Goal: Task Accomplishment & Management: Use online tool/utility

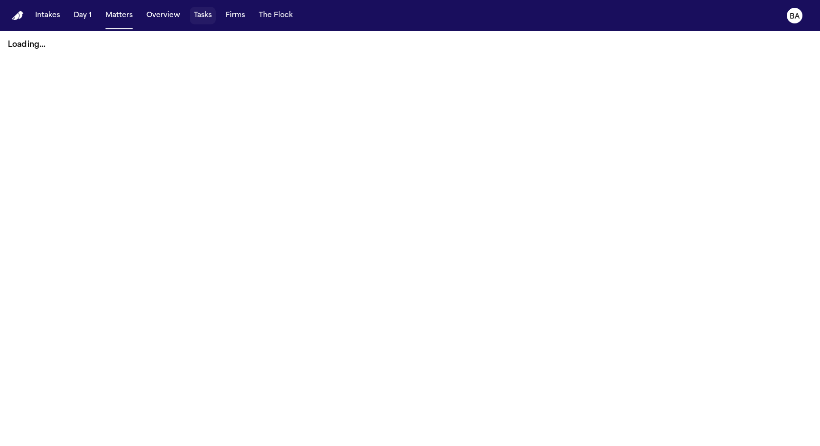
click at [190, 13] on button "Tasks" at bounding box center [203, 16] width 26 height 18
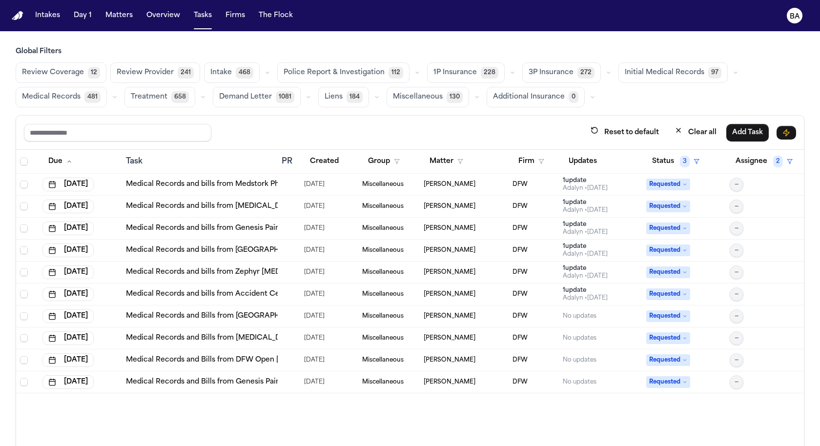
click at [603, 69] on button "button" at bounding box center [609, 73] width 12 height 12
click at [546, 144] on span "LOR Acknowledgement" at bounding box center [564, 140] width 70 height 20
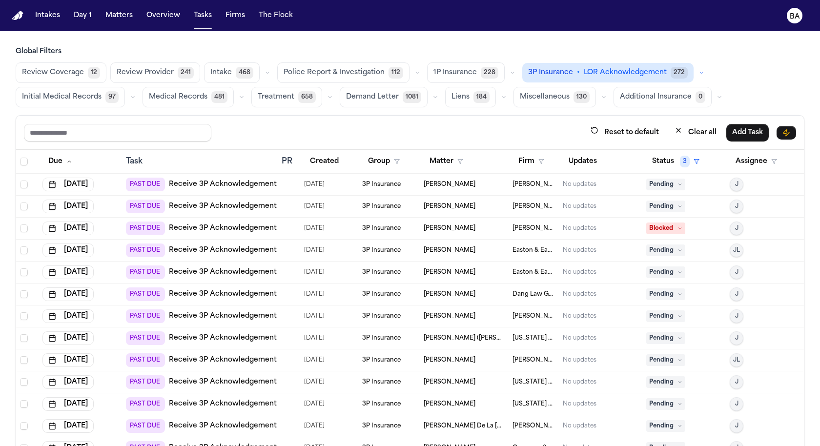
click at [699, 72] on icon "button" at bounding box center [702, 73] width 6 height 6
click at [592, 111] on button "Send LOR 39" at bounding box center [578, 116] width 110 height 20
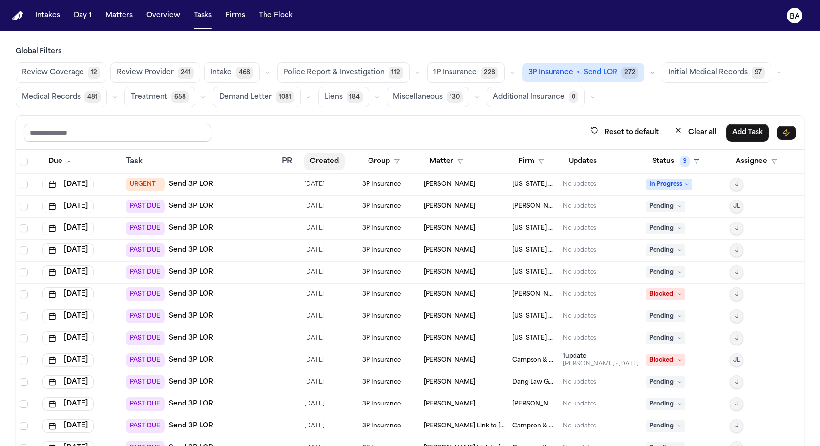
click at [320, 157] on button "Created" at bounding box center [324, 162] width 41 height 18
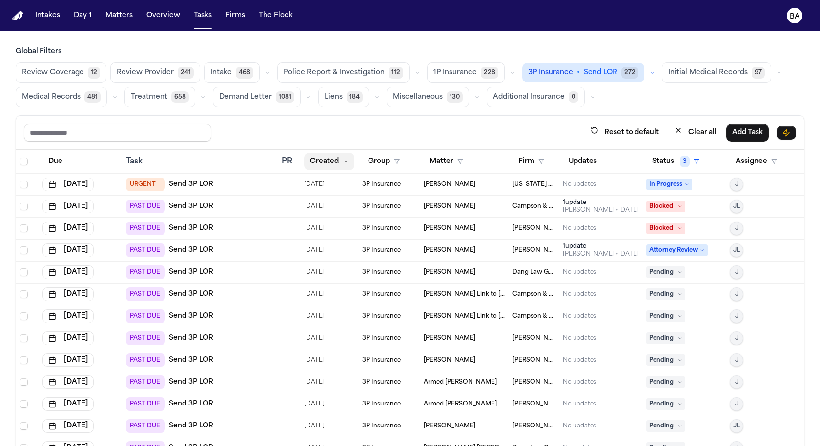
click at [329, 159] on button "Created" at bounding box center [329, 162] width 50 height 18
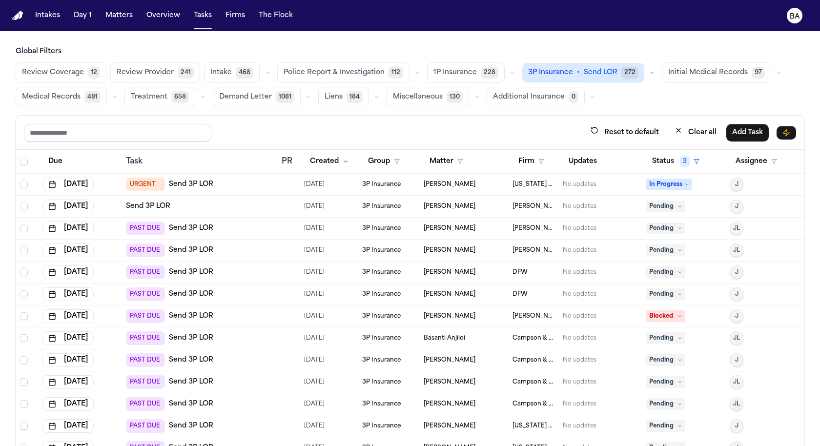
click at [268, 227] on div "PAST DUE Send 3P LOR" at bounding box center [200, 229] width 148 height 14
click at [270, 257] on td "PAST DUE Send 3P LOR" at bounding box center [200, 251] width 156 height 22
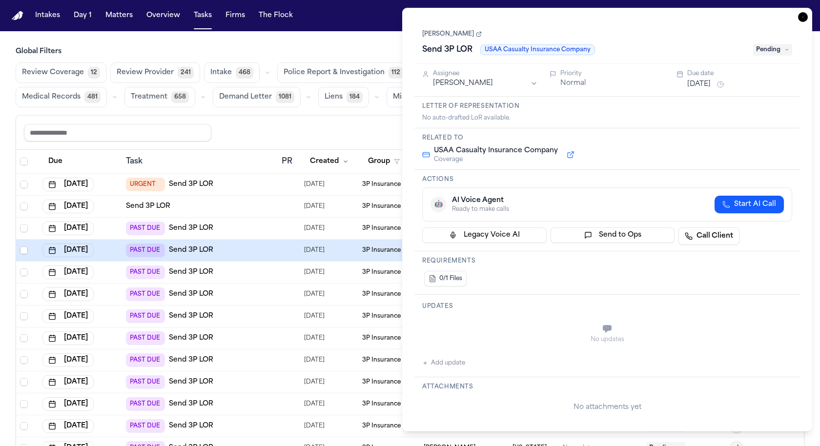
click at [268, 289] on div "PAST DUE Send 3P LOR" at bounding box center [200, 295] width 148 height 14
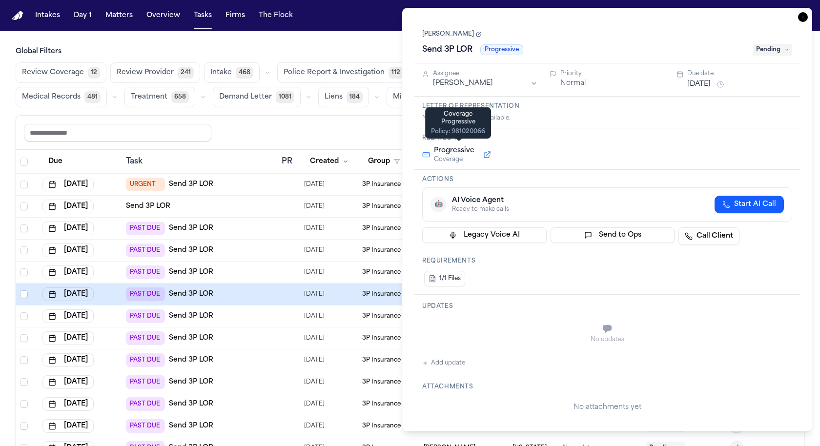
click at [492, 157] on button at bounding box center [487, 155] width 18 height 12
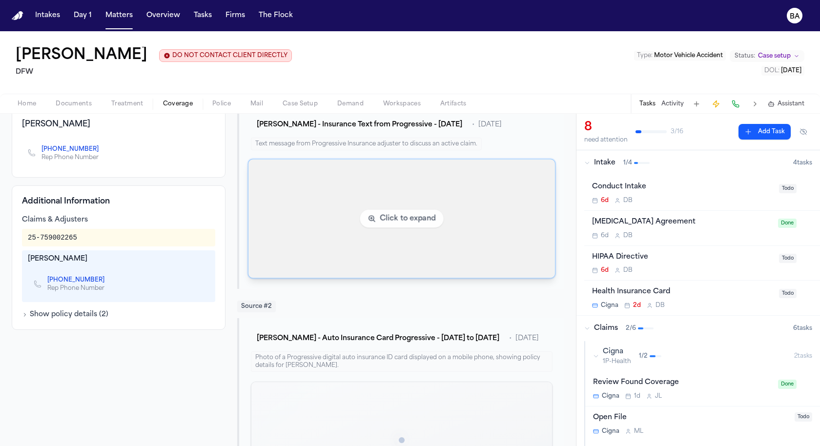
scroll to position [117, 0]
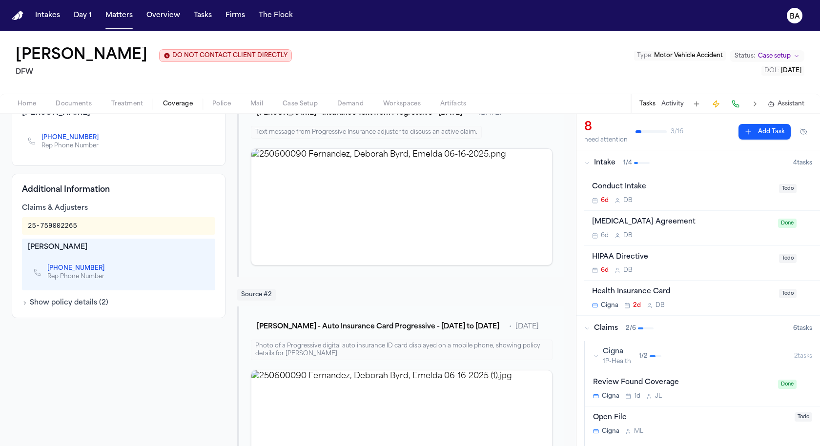
click at [71, 306] on button "Show policy details ( 2 )" at bounding box center [65, 303] width 86 height 10
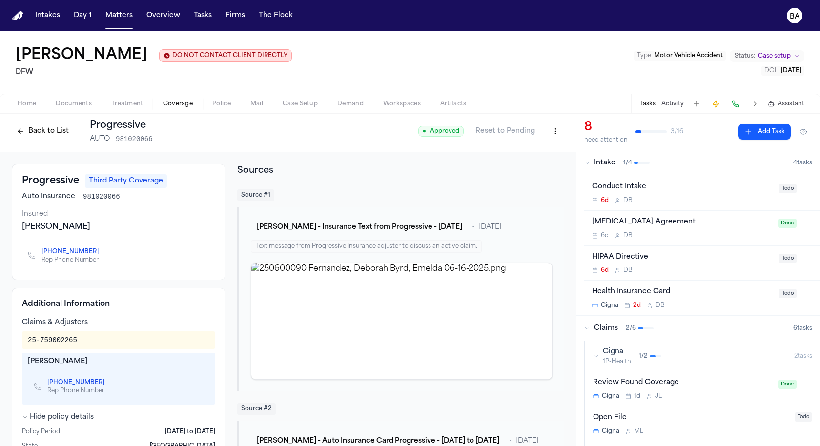
scroll to position [0, 0]
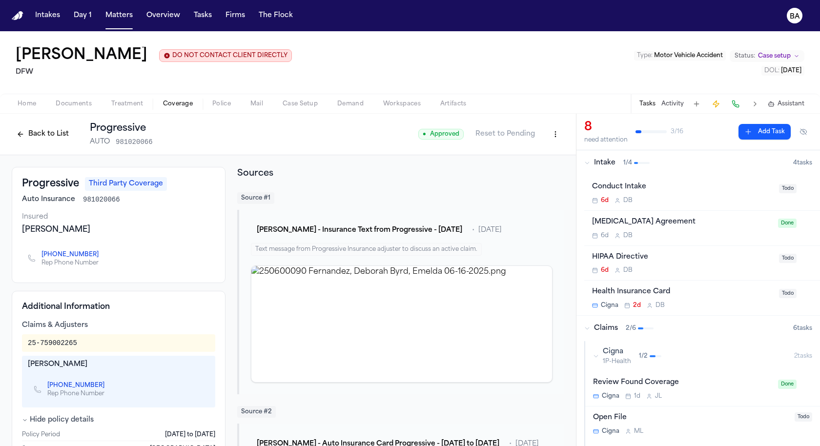
click at [550, 132] on html "Intakes Day 1 Matters Overview Tasks Firms The Flock BA [PERSON_NAME] DO NOT CO…" at bounding box center [410, 223] width 820 height 446
click at [524, 156] on div "Edit Coverage" at bounding box center [522, 156] width 82 height 16
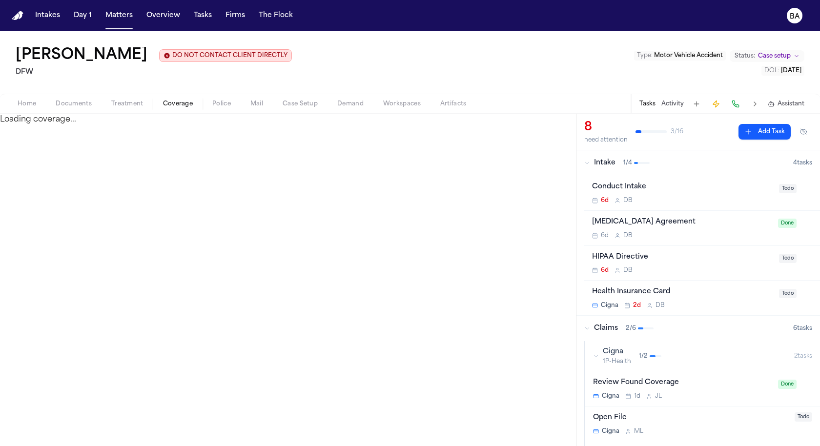
select select "**********"
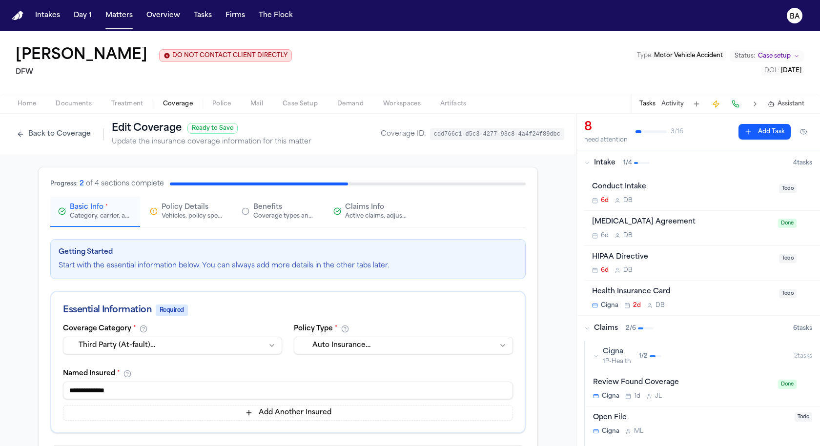
click at [347, 215] on div "Active claims, adjusters, and subrogation details" at bounding box center [376, 216] width 62 height 8
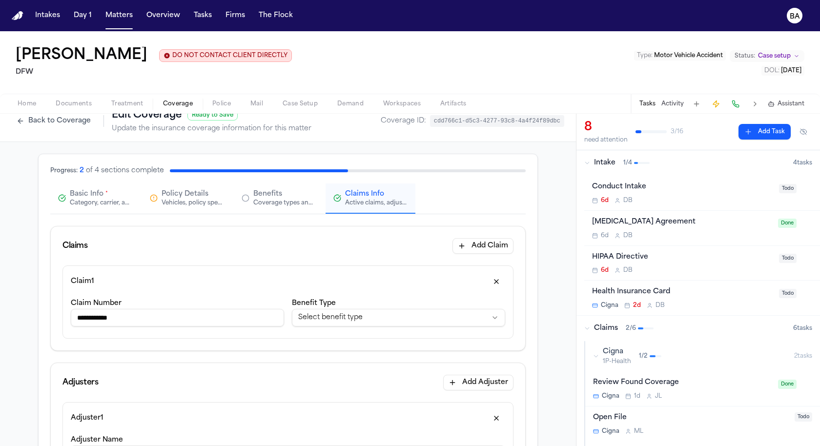
scroll to position [20, 0]
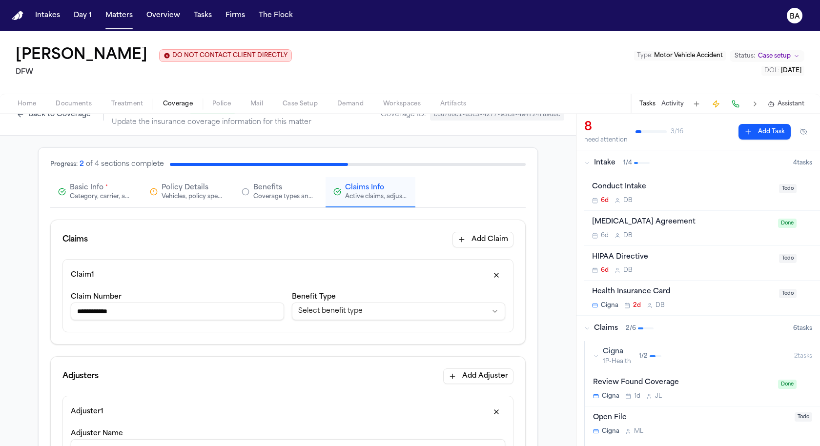
click at [225, 304] on input "**********" at bounding box center [177, 312] width 213 height 18
click at [225, 313] on input "**********" at bounding box center [177, 312] width 213 height 18
type input "**********"
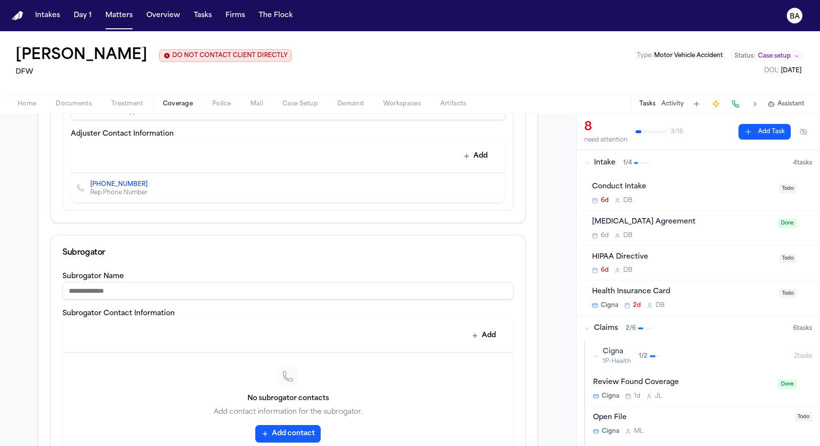
scroll to position [504, 0]
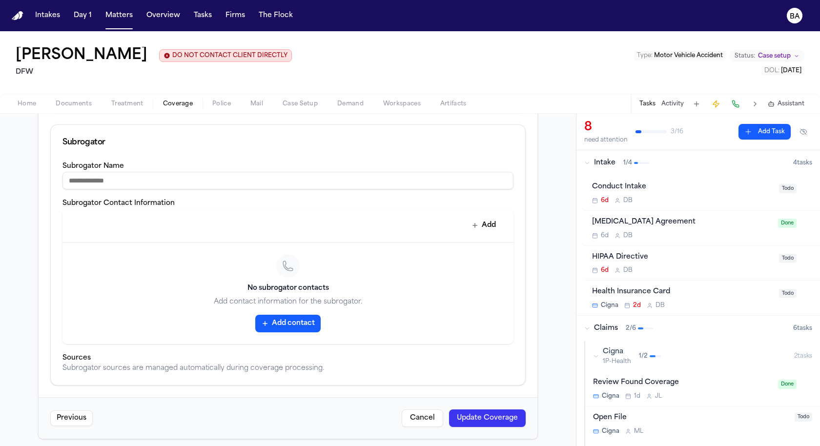
click at [493, 417] on button "Update Coverage" at bounding box center [487, 419] width 77 height 18
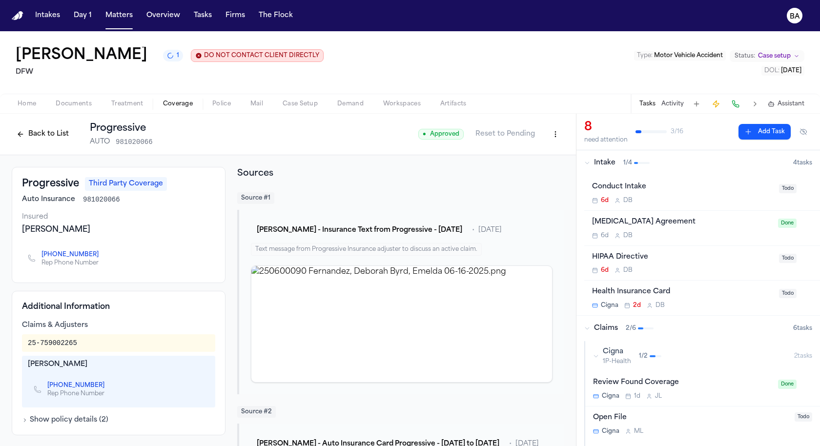
click at [586, 168] on div "Intake 1 / 4" at bounding box center [688, 163] width 209 height 10
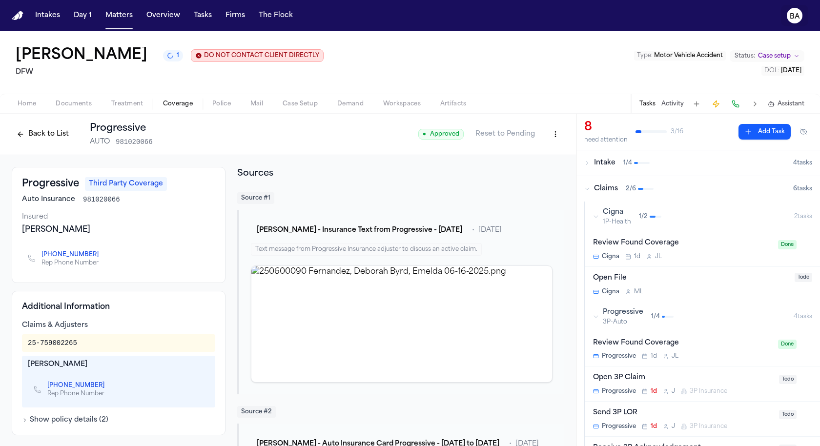
click at [787, 17] on icon "BA" at bounding box center [795, 16] width 16 height 16
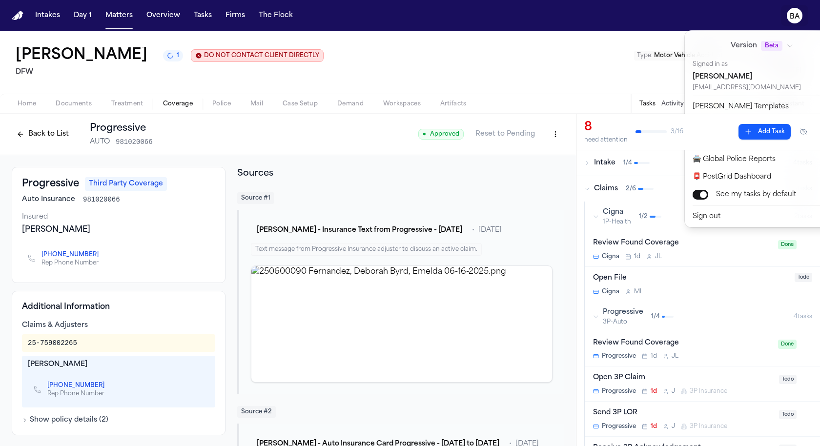
click at [648, 53] on div "Intakes Day 1 Matters Overview Tasks Firms The Flock BA [PERSON_NAME] 1 DO NOT …" at bounding box center [410, 223] width 820 height 446
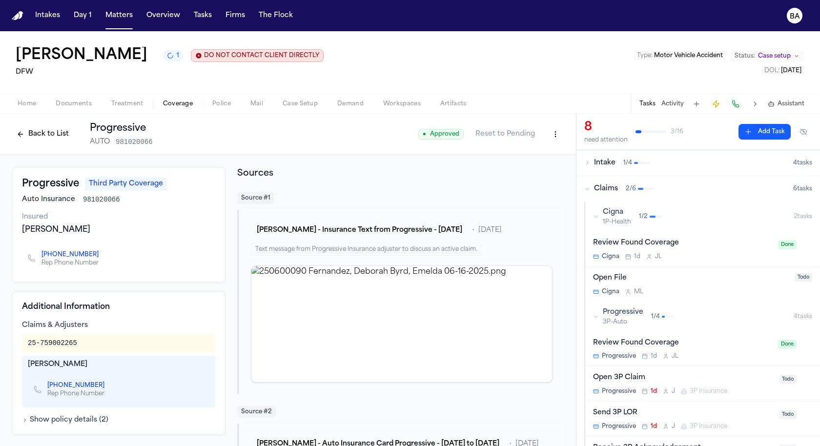
click at [608, 190] on span "Claims" at bounding box center [606, 189] width 24 height 10
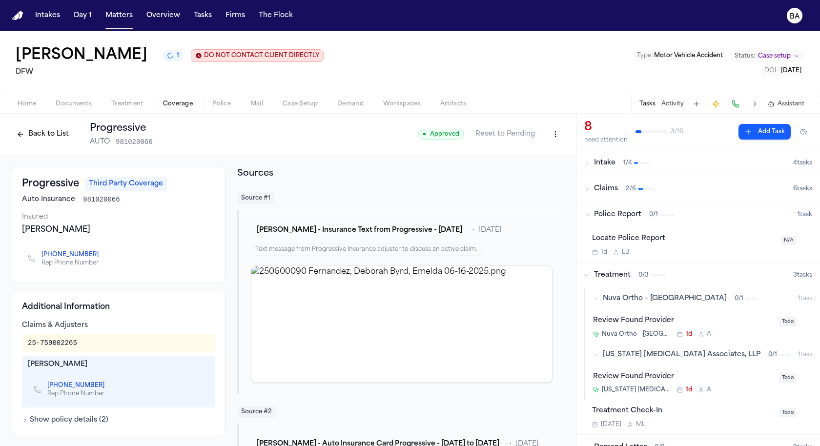
click at [608, 190] on span "Claims" at bounding box center [606, 189] width 24 height 10
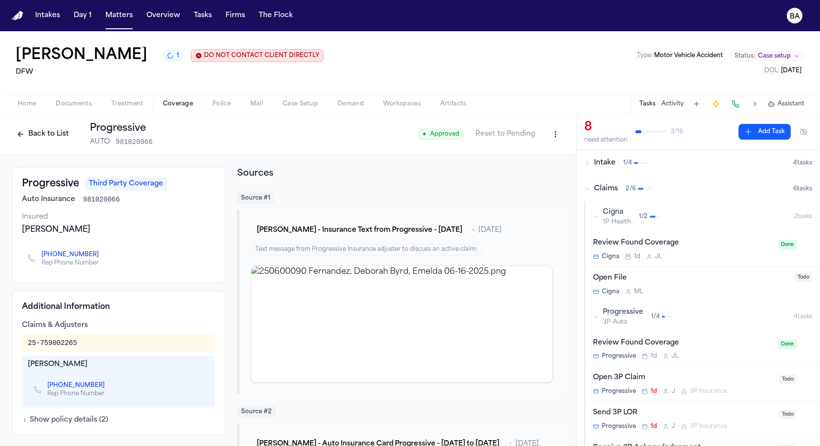
click at [599, 218] on div "Cigna 1P-Health 1 / 2" at bounding box center [693, 216] width 201 height 19
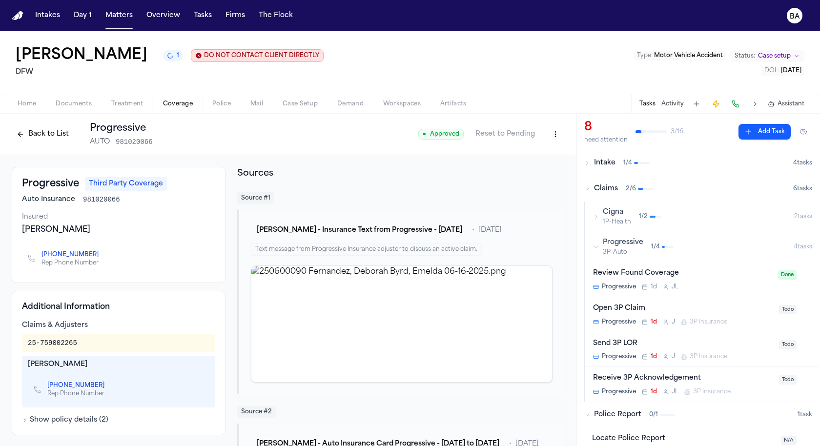
click at [598, 244] on div "Progressive 3P-Auto 1 / 4" at bounding box center [693, 247] width 201 height 19
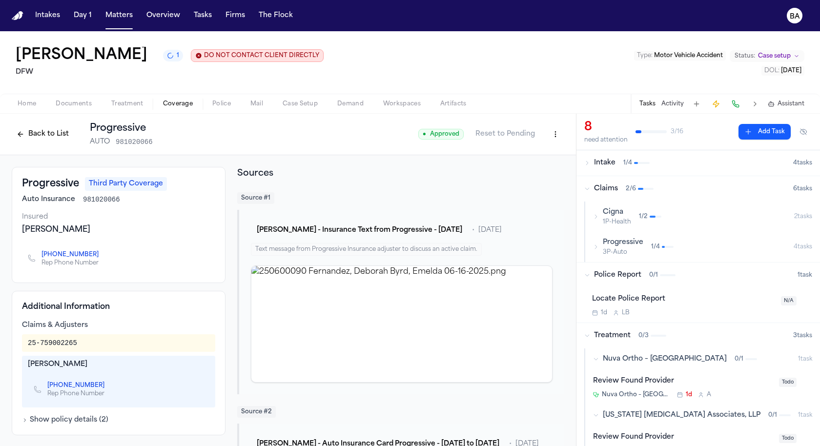
click at [598, 244] on icon "button" at bounding box center [596, 247] width 6 height 6
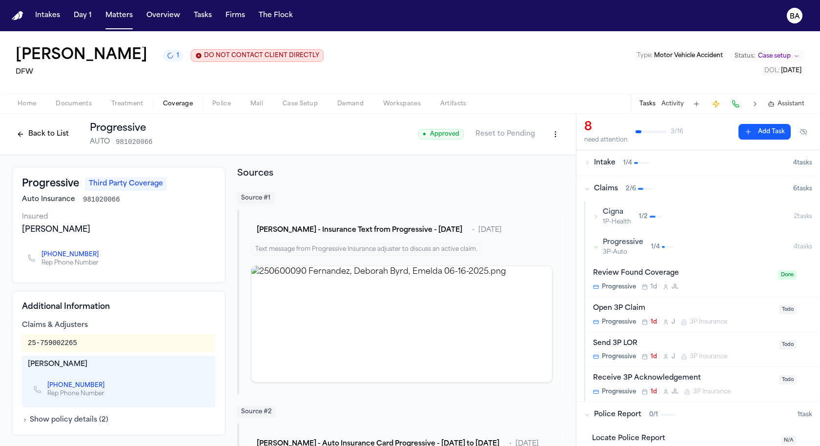
click at [666, 344] on div "Send 3P LOR" at bounding box center [683, 343] width 180 height 11
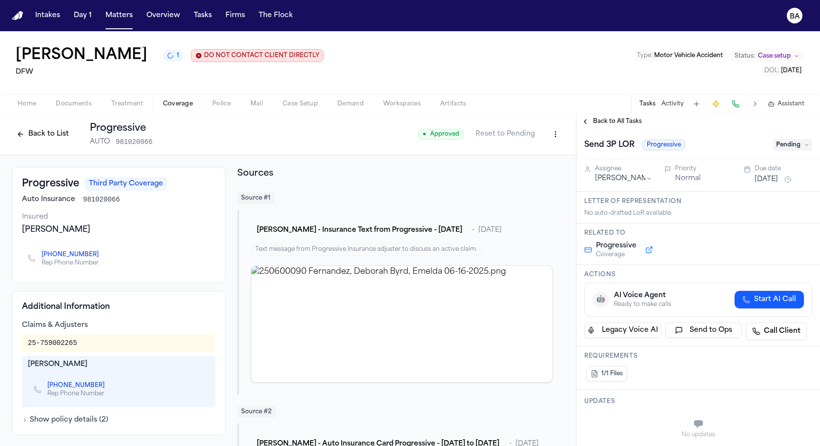
click at [663, 211] on div "No auto-drafted LoR available." at bounding box center [698, 213] width 228 height 8
